Goal: Check status: Check status

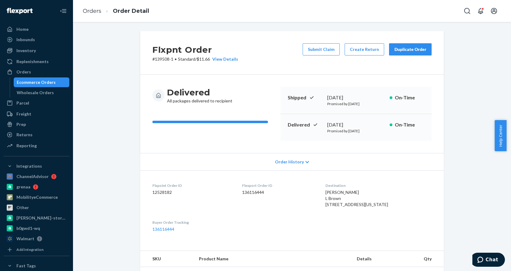
scroll to position [223, 0]
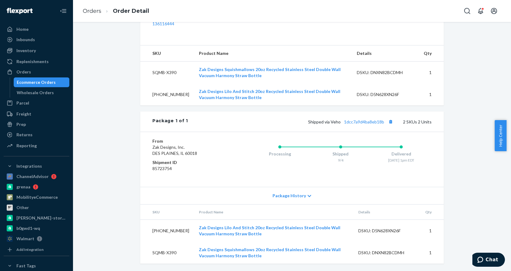
drag, startPoint x: 478, startPoint y: 63, endPoint x: 309, endPoint y: 3, distance: 178.9
click at [478, 63] on div "Flxpnt Order # 139508-1 • Standard / $11.66 View Details Submit Claim Create Re…" at bounding box center [292, 48] width 429 height 445
click at [33, 66] on ul "Home Inbounds Shipping Plans Problems Inventory Products Replenishments Orders …" at bounding box center [37, 87] width 66 height 127
click at [44, 73] on div "Orders" at bounding box center [36, 72] width 65 height 9
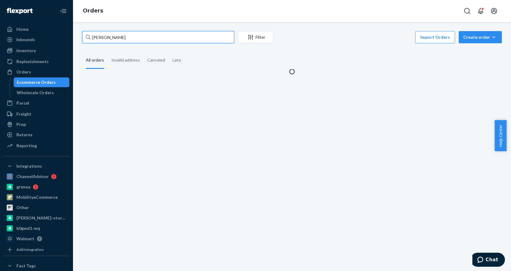
click at [141, 40] on input "[PERSON_NAME]" at bounding box center [158, 37] width 152 height 12
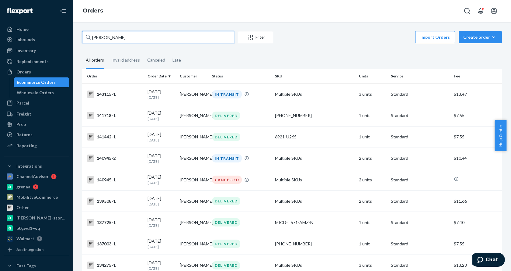
click at [141, 40] on input "[PERSON_NAME]" at bounding box center [158, 37] width 152 height 12
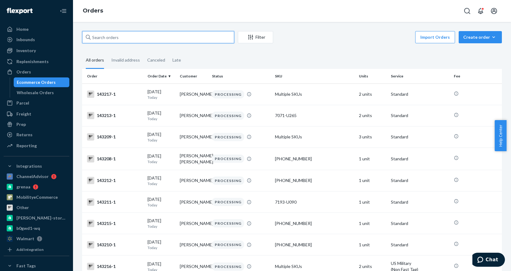
paste input "[PERSON_NAME]"
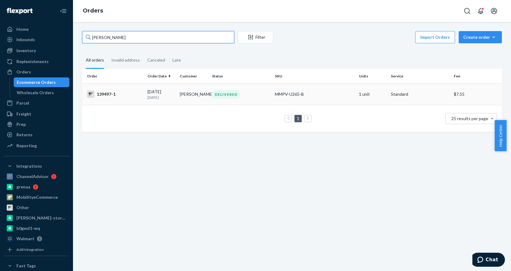
type input "[PERSON_NAME]"
click at [218, 96] on div "DELIVERED" at bounding box center [226, 94] width 28 height 8
